Goal: Task Accomplishment & Management: Use online tool/utility

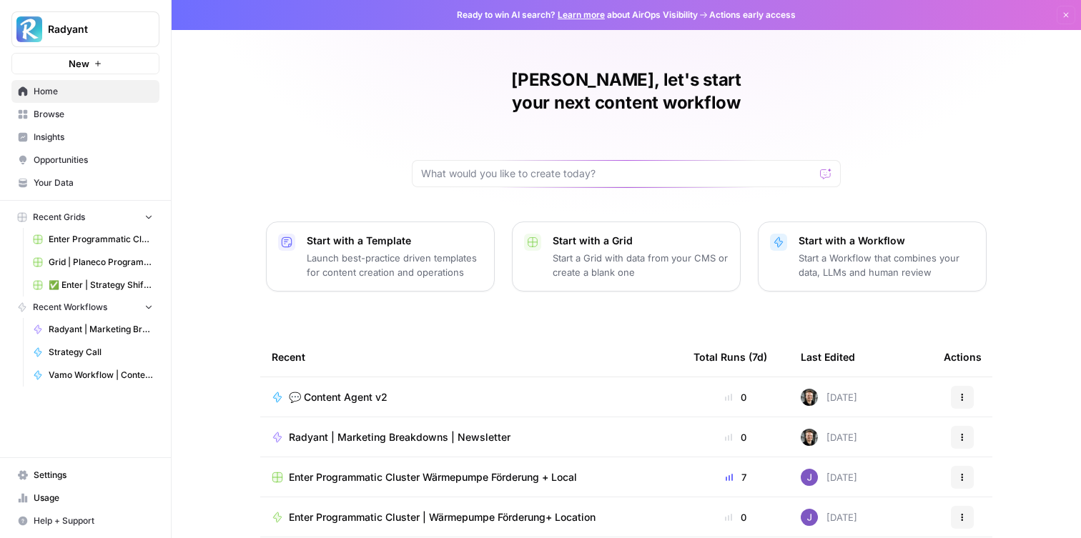
click at [342, 390] on span "💬 Content Agent v2" at bounding box center [338, 397] width 99 height 14
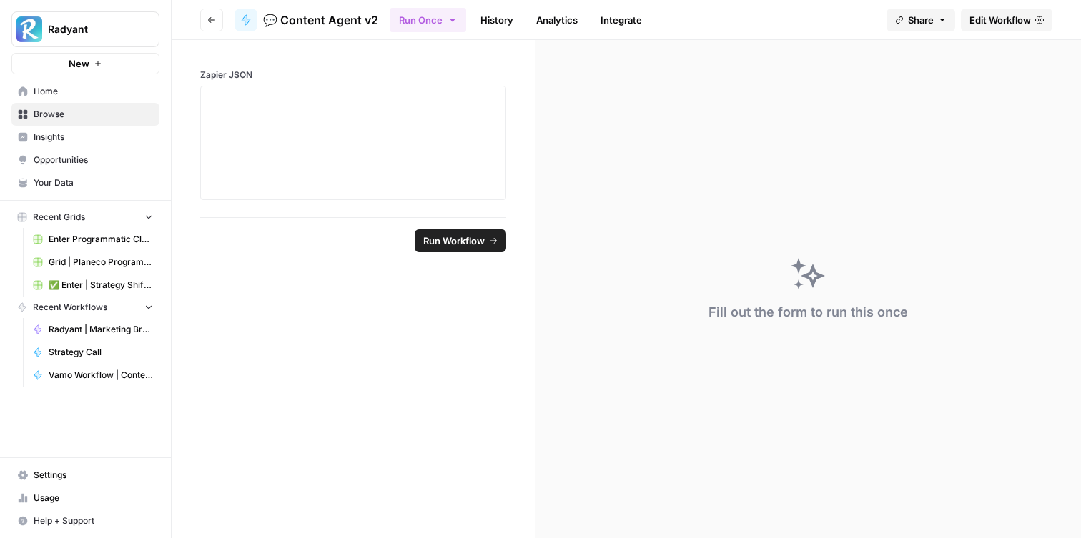
click at [995, 16] on span "Edit Workflow" at bounding box center [999, 20] width 61 height 14
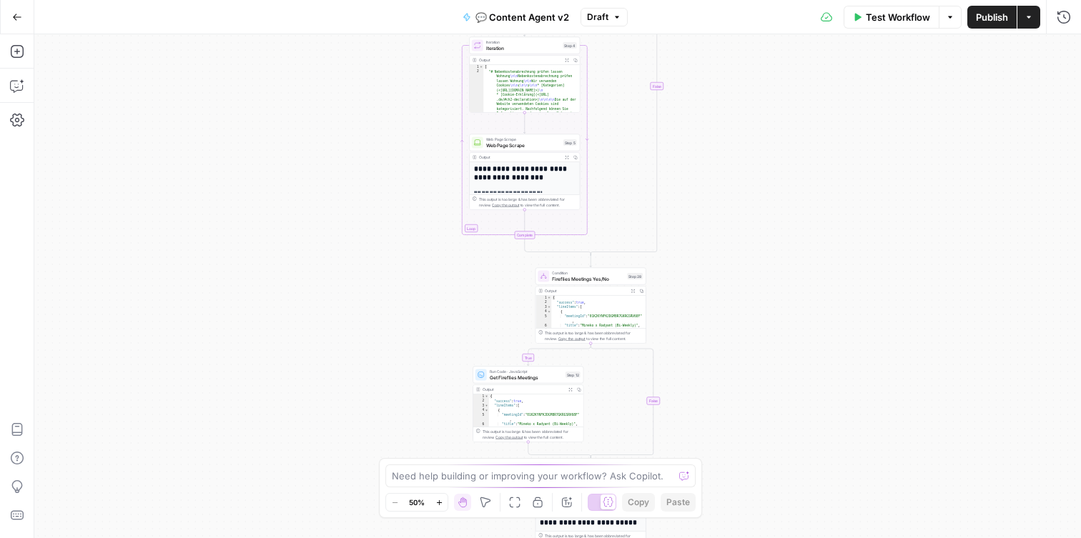
click at [761, 109] on div "true false true false Workflow Set Inputs Inputs Call API Get Agent Task (Click…" at bounding box center [557, 286] width 1047 height 504
click at [715, 17] on div "Go Back 💬 Content Agent v2 Draft Test Workflow Options Publish Actions Run Hist…" at bounding box center [540, 269] width 1081 height 538
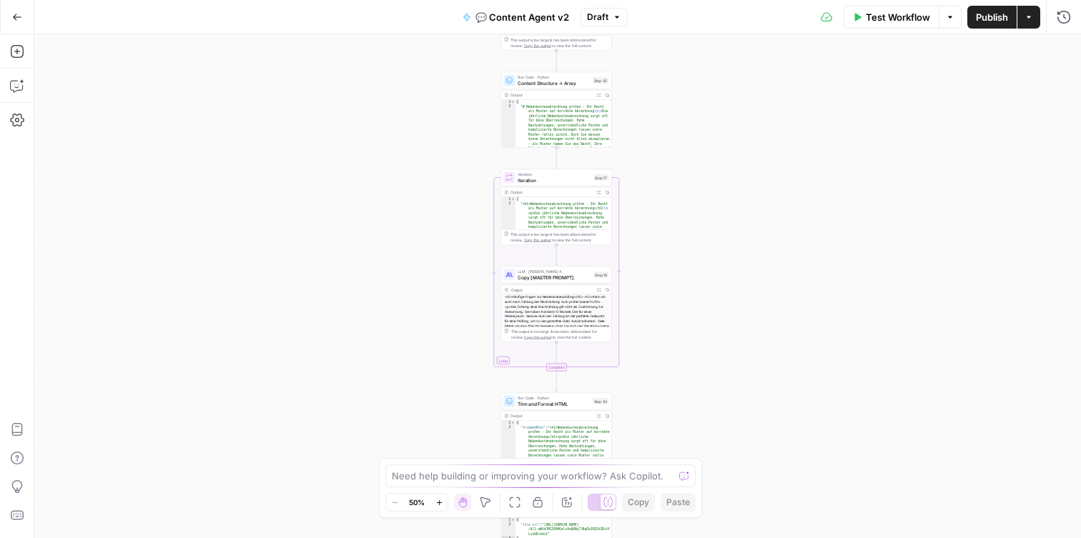
drag, startPoint x: 721, startPoint y: 335, endPoint x: 716, endPoint y: 185, distance: 149.5
click at [716, 185] on div "true false true false Workflow Set Inputs Inputs Call API Get Agent Task (Click…" at bounding box center [557, 286] width 1047 height 504
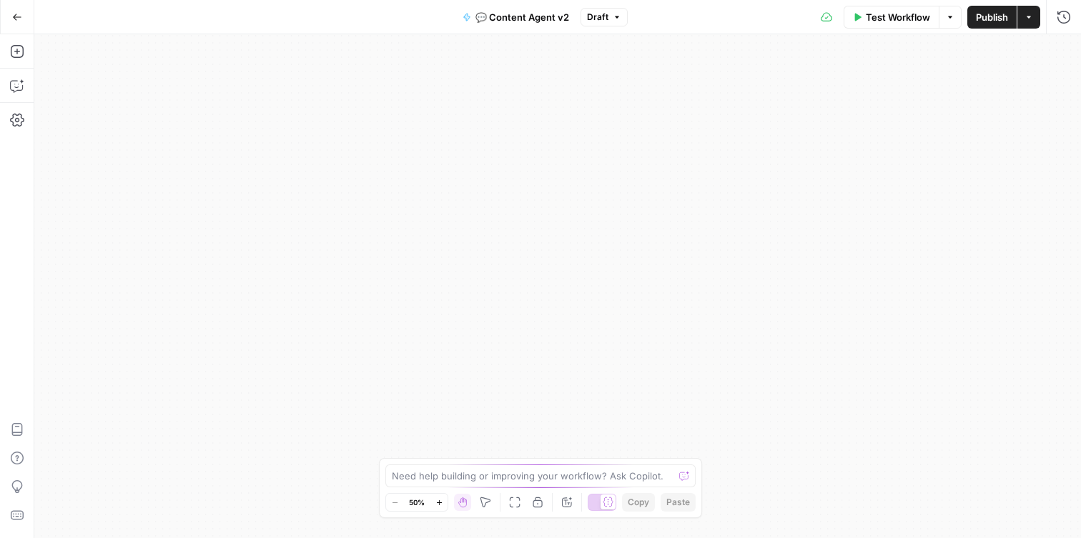
drag, startPoint x: 681, startPoint y: 302, endPoint x: 676, endPoint y: 453, distance: 150.9
click at [676, 453] on div "true false true false Workflow Set Inputs Inputs Call API Get Agent Task (Click…" at bounding box center [557, 286] width 1047 height 504
drag, startPoint x: 703, startPoint y: 287, endPoint x: 703, endPoint y: 296, distance: 9.3
click at [703, 296] on div "true false true false Workflow Set Inputs Inputs Call API Get Agent Task (Click…" at bounding box center [557, 286] width 1047 height 504
click at [677, 538] on html "Radyant New Home Browse Insights Opportunities Your Data Recent Grids Enter Pro…" at bounding box center [540, 269] width 1081 height 538
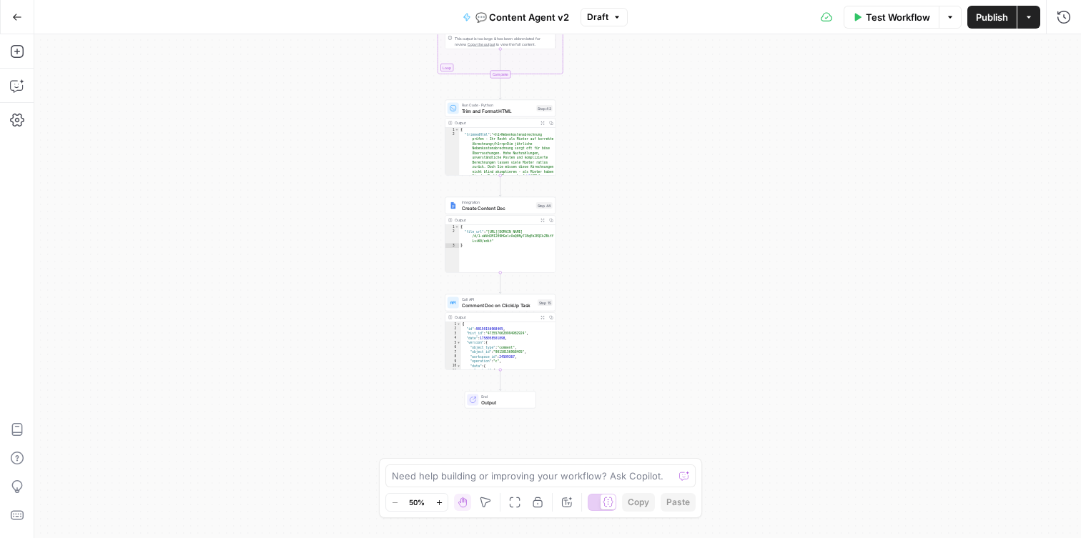
drag, startPoint x: 675, startPoint y: 142, endPoint x: 684, endPoint y: 308, distance: 166.1
click at [684, 308] on div "true false true false Workflow Set Inputs Inputs Call API Get Agent Task (Click…" at bounding box center [557, 286] width 1047 height 504
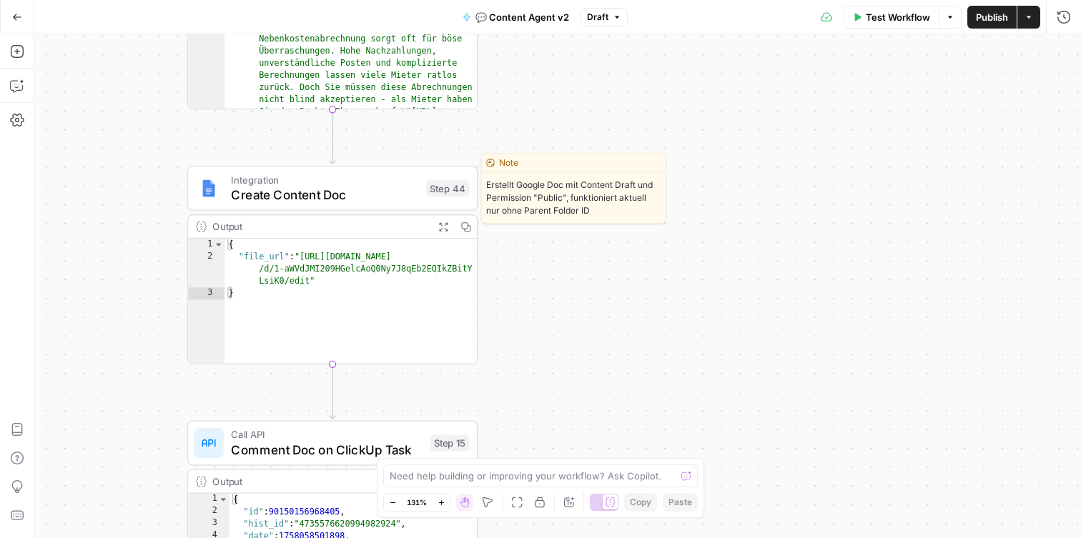
click at [335, 191] on span "Create Content Doc" at bounding box center [324, 194] width 187 height 19
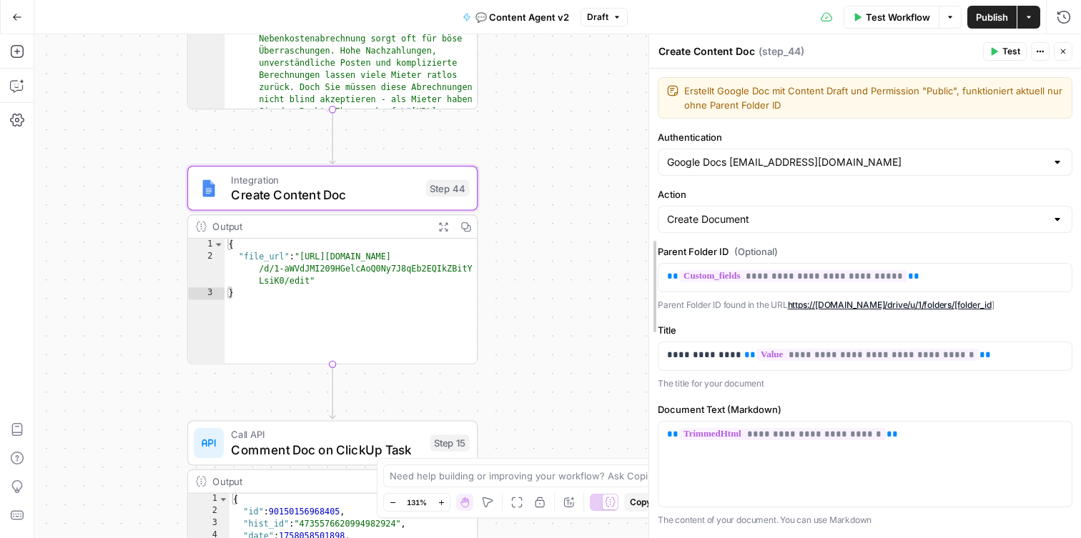
drag, startPoint x: 541, startPoint y: 217, endPoint x: 650, endPoint y: 232, distance: 109.6
click at [601, 502] on div at bounding box center [604, 502] width 29 height 17
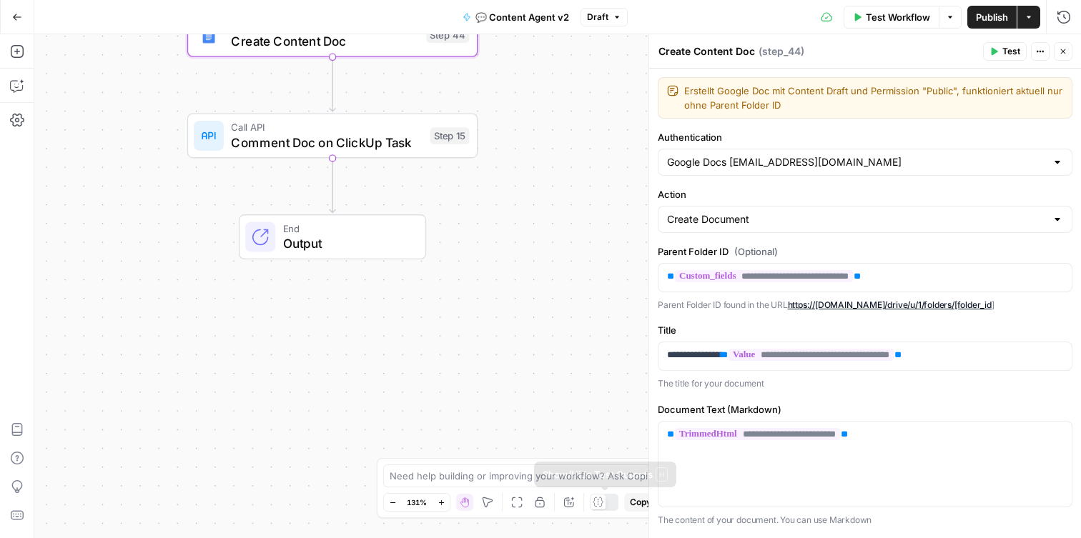
click at [602, 502] on icon at bounding box center [598, 502] width 11 height 11
click at [599, 504] on icon at bounding box center [598, 502] width 11 height 11
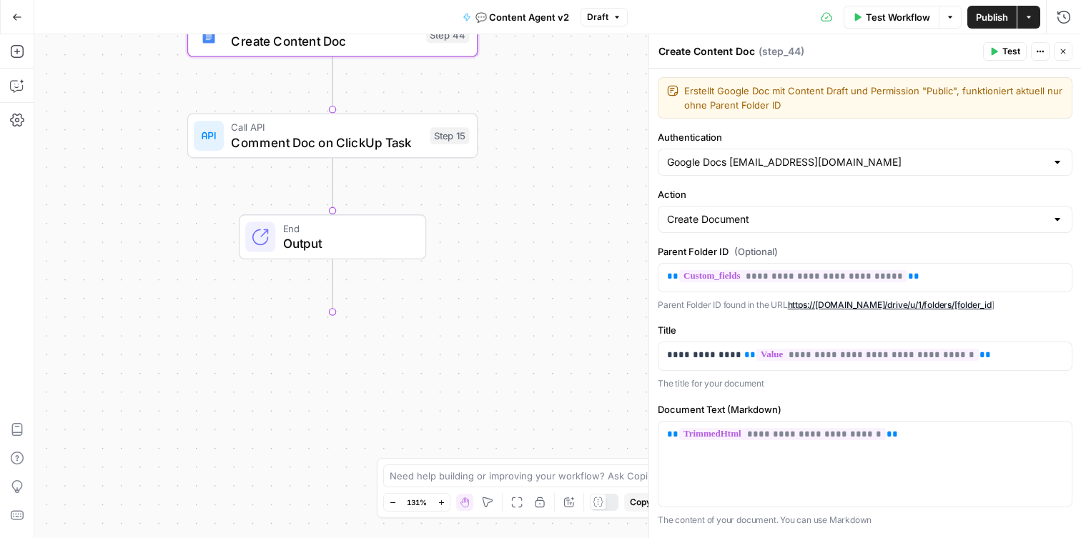
drag, startPoint x: 602, startPoint y: 500, endPoint x: 531, endPoint y: 262, distance: 247.7
click at [602, 500] on icon at bounding box center [598, 502] width 10 height 9
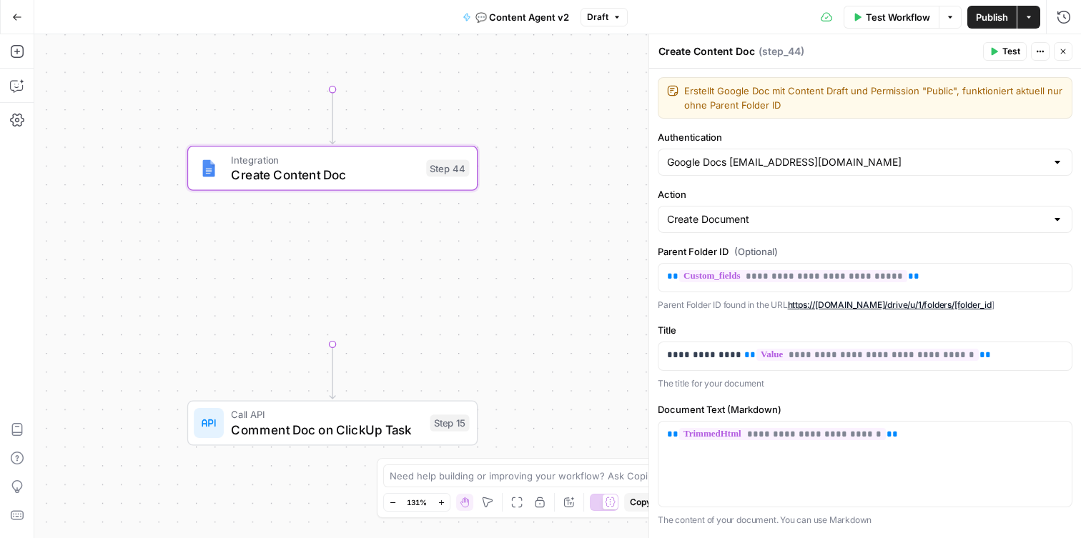
drag, startPoint x: 531, startPoint y: 262, endPoint x: 562, endPoint y: 390, distance: 130.9
click at [531, 261] on div "true true false false Workflow Set Inputs Inputs Call API Get Agent Task (Click…" at bounding box center [557, 286] width 1047 height 504
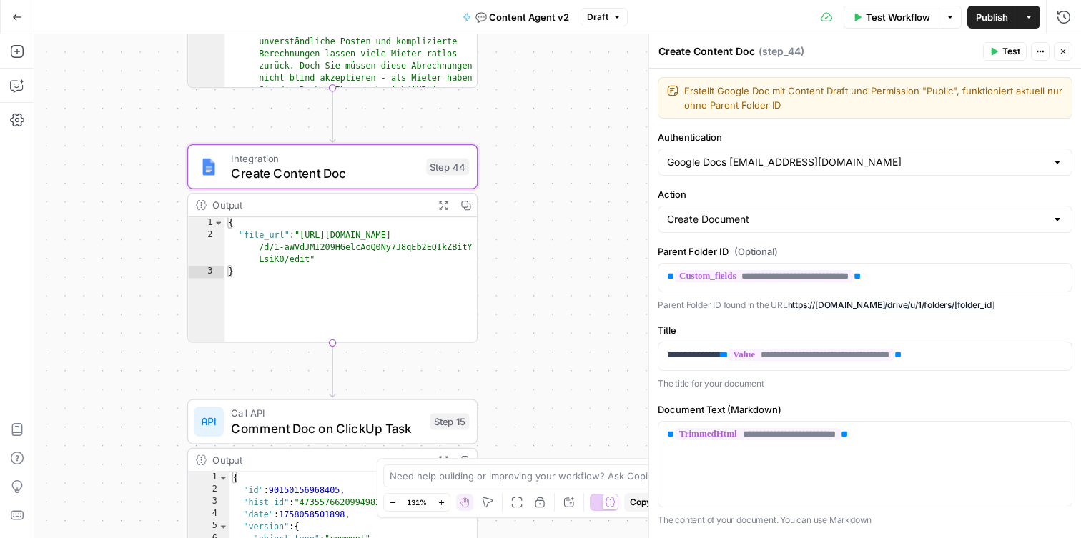
click at [1045, 59] on button "Actions" at bounding box center [1040, 51] width 19 height 19
click at [1062, 16] on icon "button" at bounding box center [1064, 17] width 14 height 14
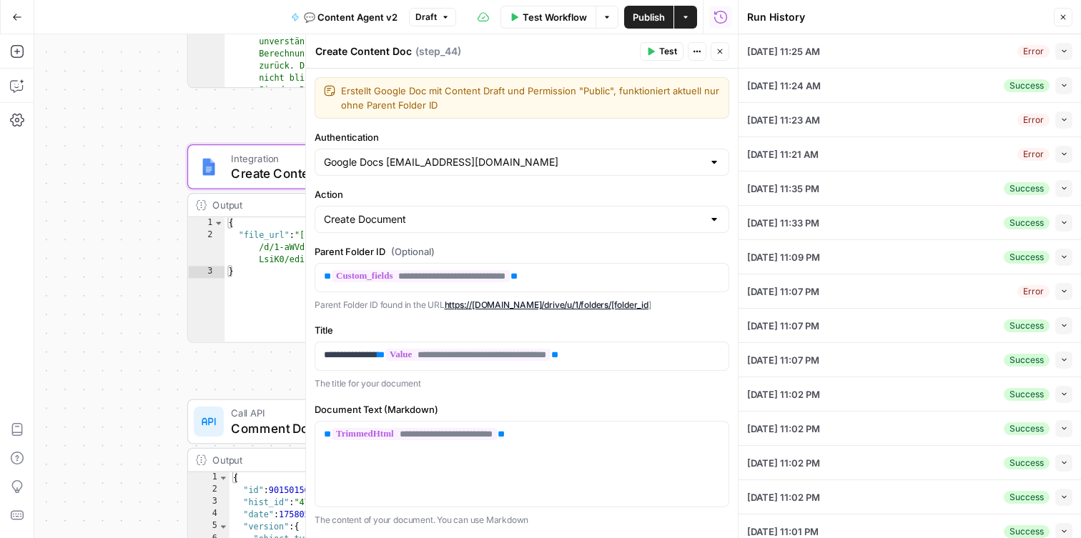
click at [913, 61] on div "[DATE] 11:25 AM Error Collapse" at bounding box center [909, 51] width 325 height 34
click at [1065, 53] on icon "button" at bounding box center [1064, 51] width 8 height 8
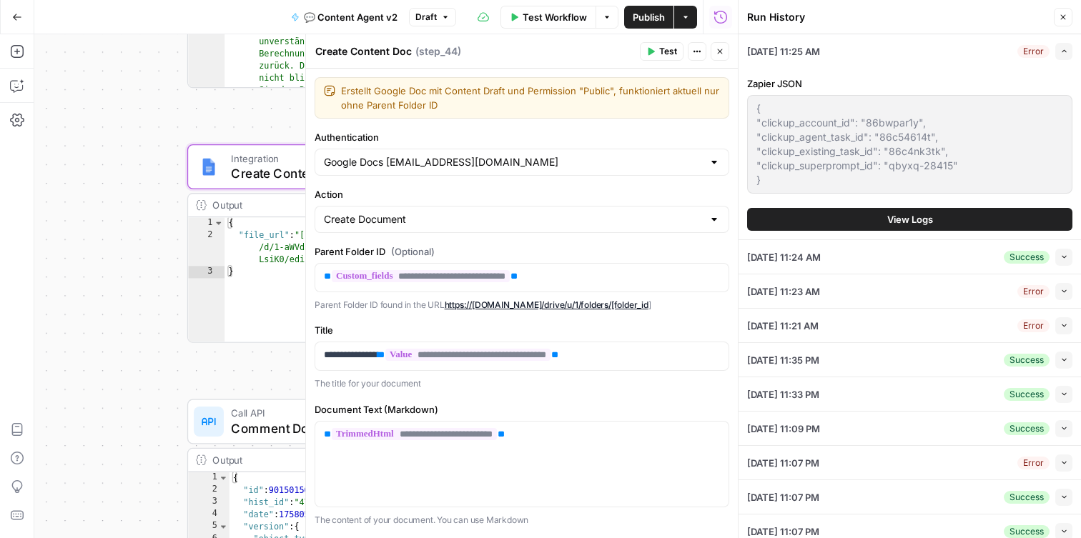
click at [1064, 265] on div "[DATE] 11:24 AM Success Collapse" at bounding box center [909, 257] width 325 height 34
click at [1064, 259] on icon "button" at bounding box center [1064, 257] width 8 height 8
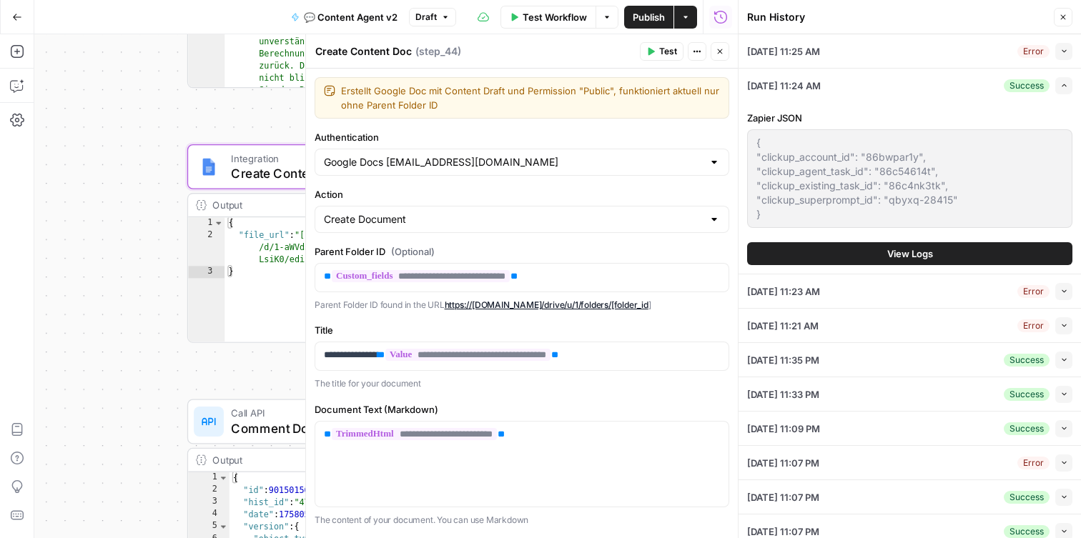
click at [944, 47] on div "[DATE] 11:25 AM Error Collapse" at bounding box center [909, 51] width 325 height 34
click at [322, 272] on div "**********" at bounding box center [521, 278] width 413 height 28
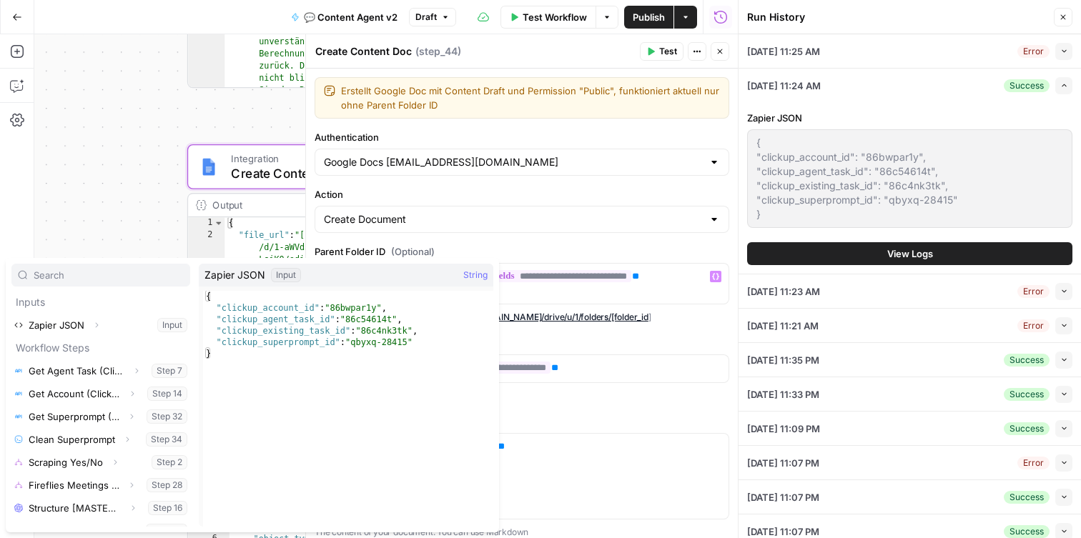
click at [576, 239] on div "**********" at bounding box center [522, 364] width 432 height 591
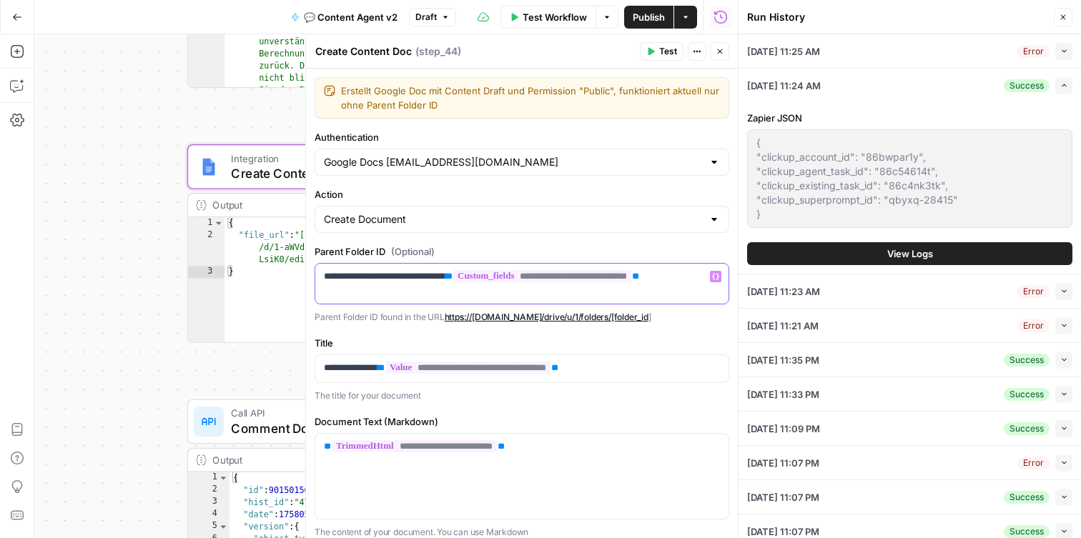
drag, startPoint x: 509, startPoint y: 277, endPoint x: 280, endPoint y: 275, distance: 228.8
click at [280, 275] on body "Radyant New Home Browse Insights Opportunities Your Data Recent Grids Enter Pro…" at bounding box center [540, 269] width 1081 height 538
